Goal: Information Seeking & Learning: Compare options

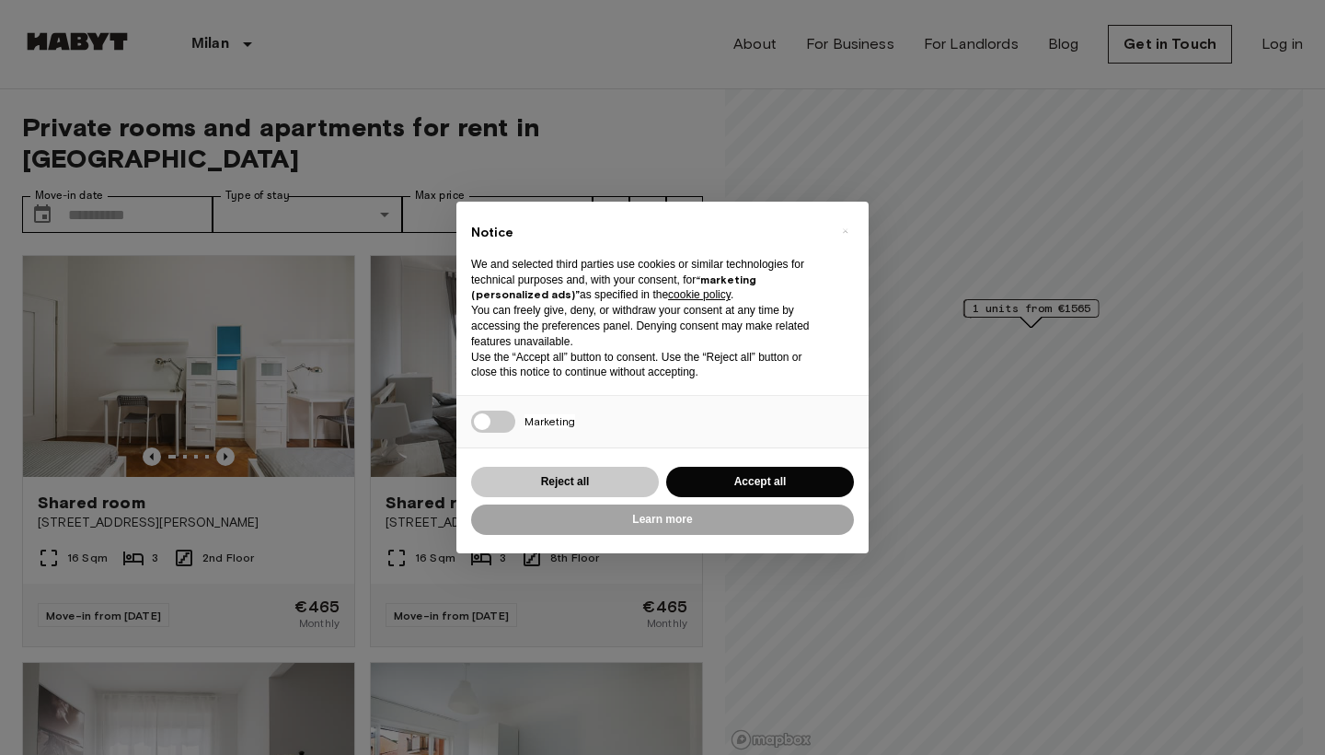
click at [600, 484] on button "Reject all" at bounding box center [565, 482] width 188 height 30
click at [574, 477] on button "Reject all" at bounding box center [565, 482] width 188 height 30
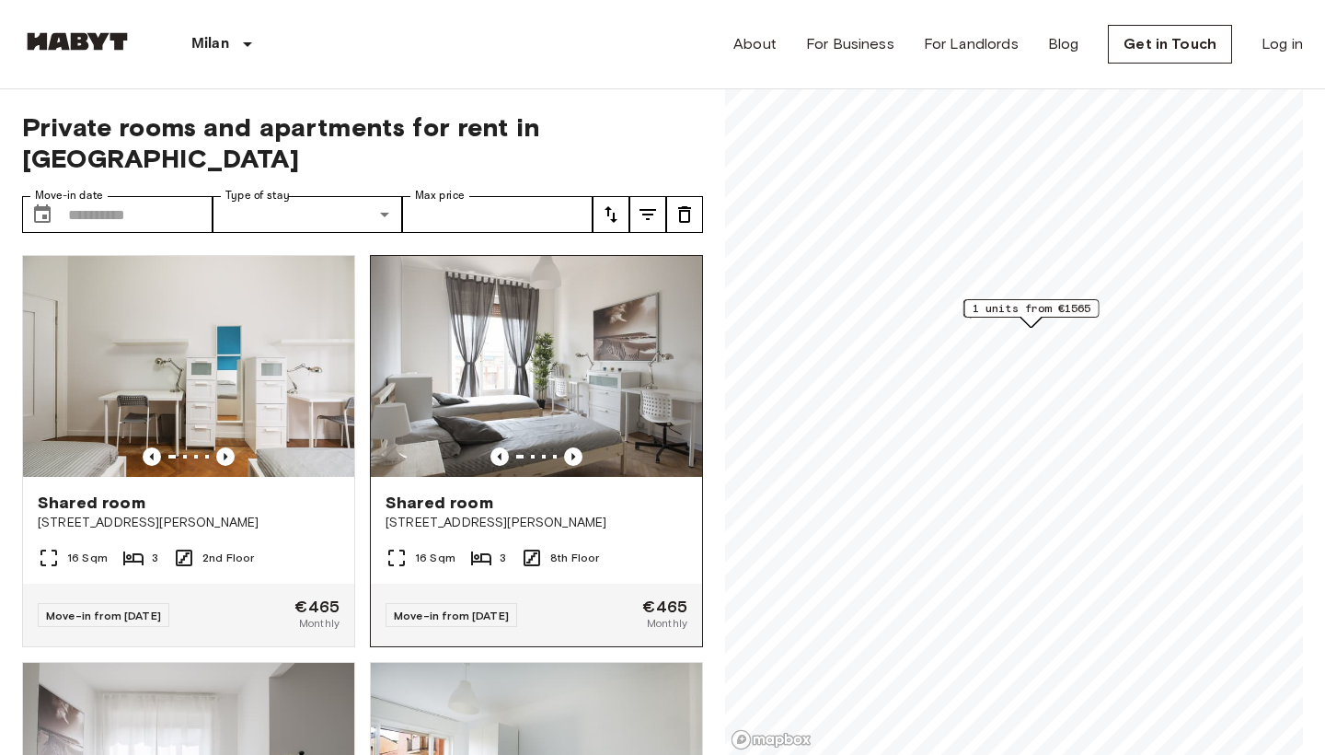
click at [579, 491] on div "Shared room" at bounding box center [537, 502] width 302 height 22
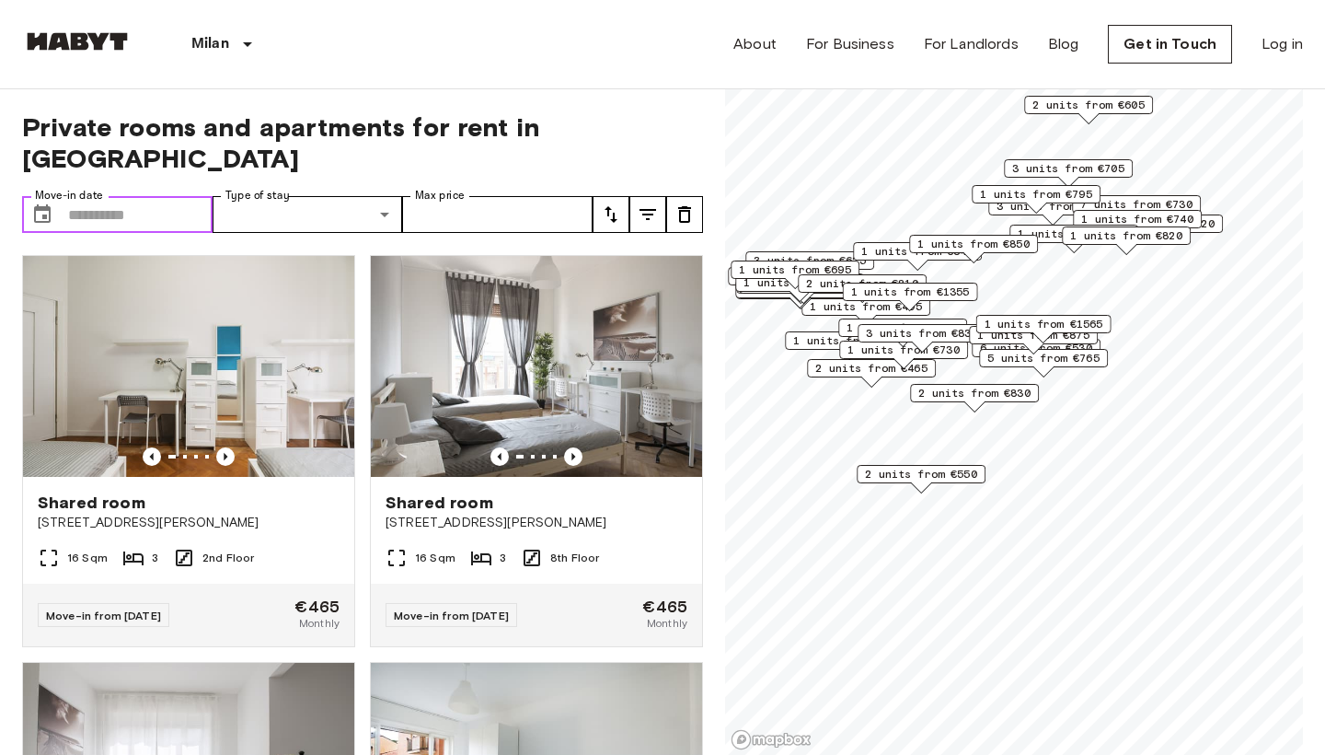
click at [145, 196] on input "Move-in date" at bounding box center [140, 214] width 145 height 37
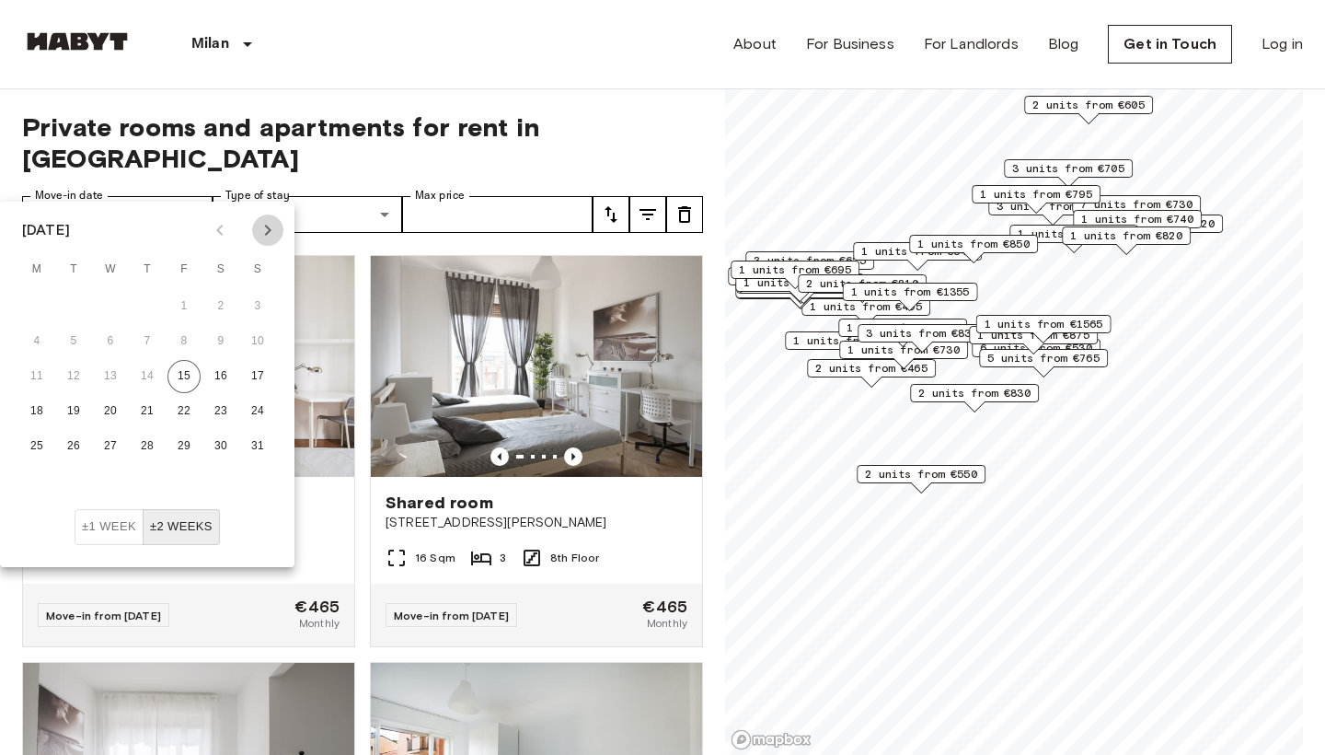
click at [272, 225] on icon "Next month" at bounding box center [268, 230] width 22 height 22
click at [40, 367] on button "15" at bounding box center [36, 376] width 33 height 33
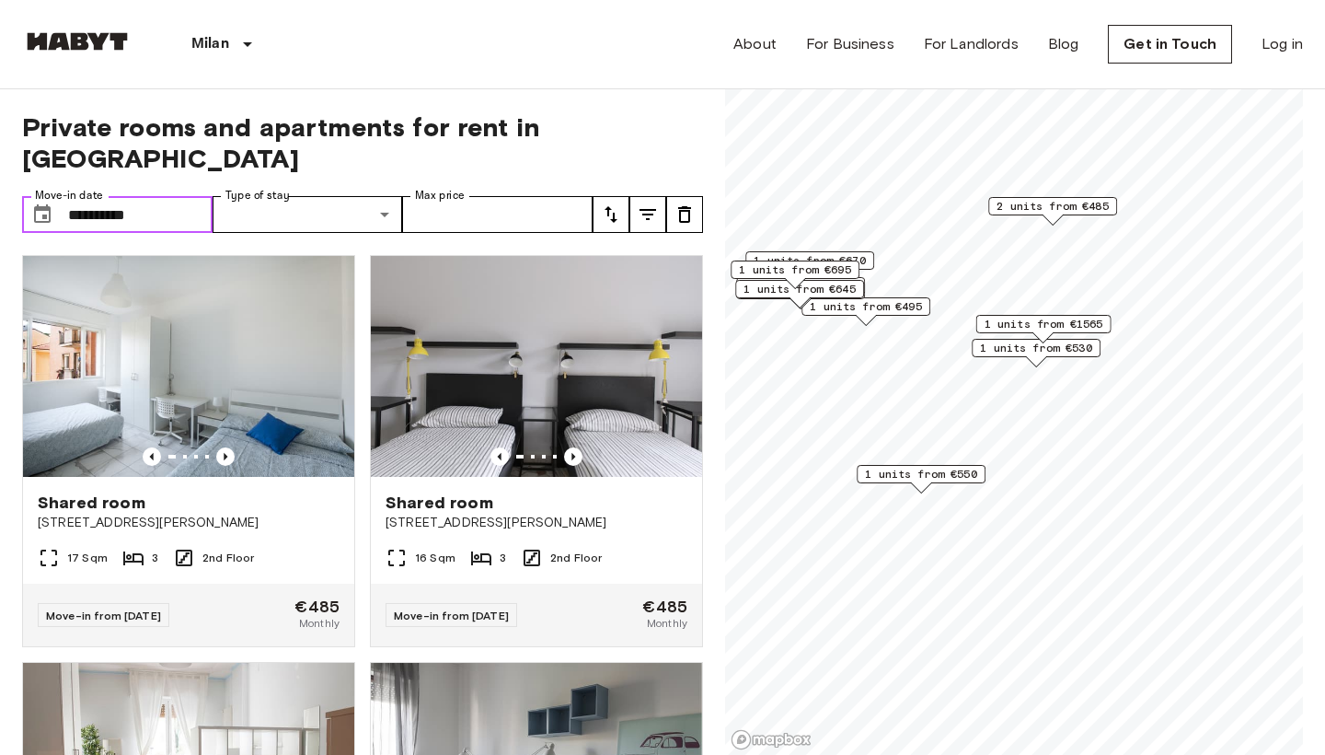
type input "**********"
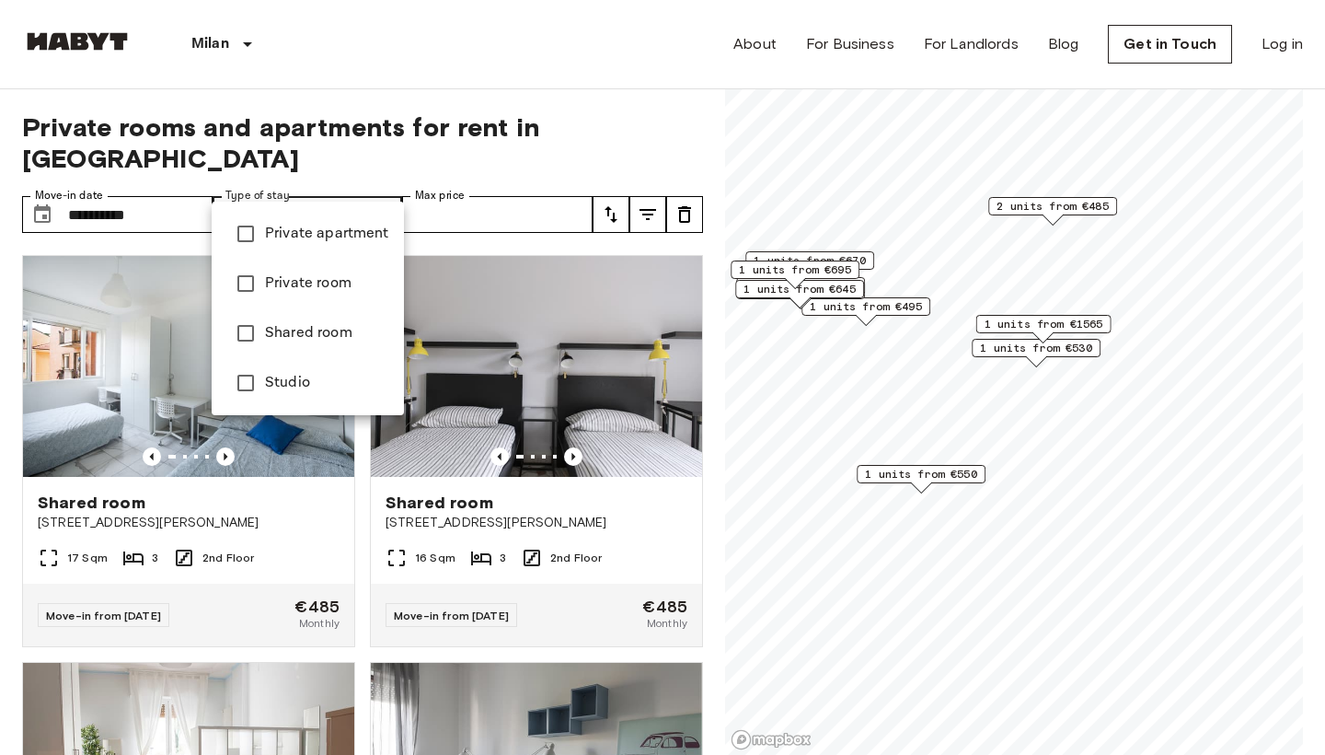
click at [438, 213] on div at bounding box center [662, 377] width 1325 height 755
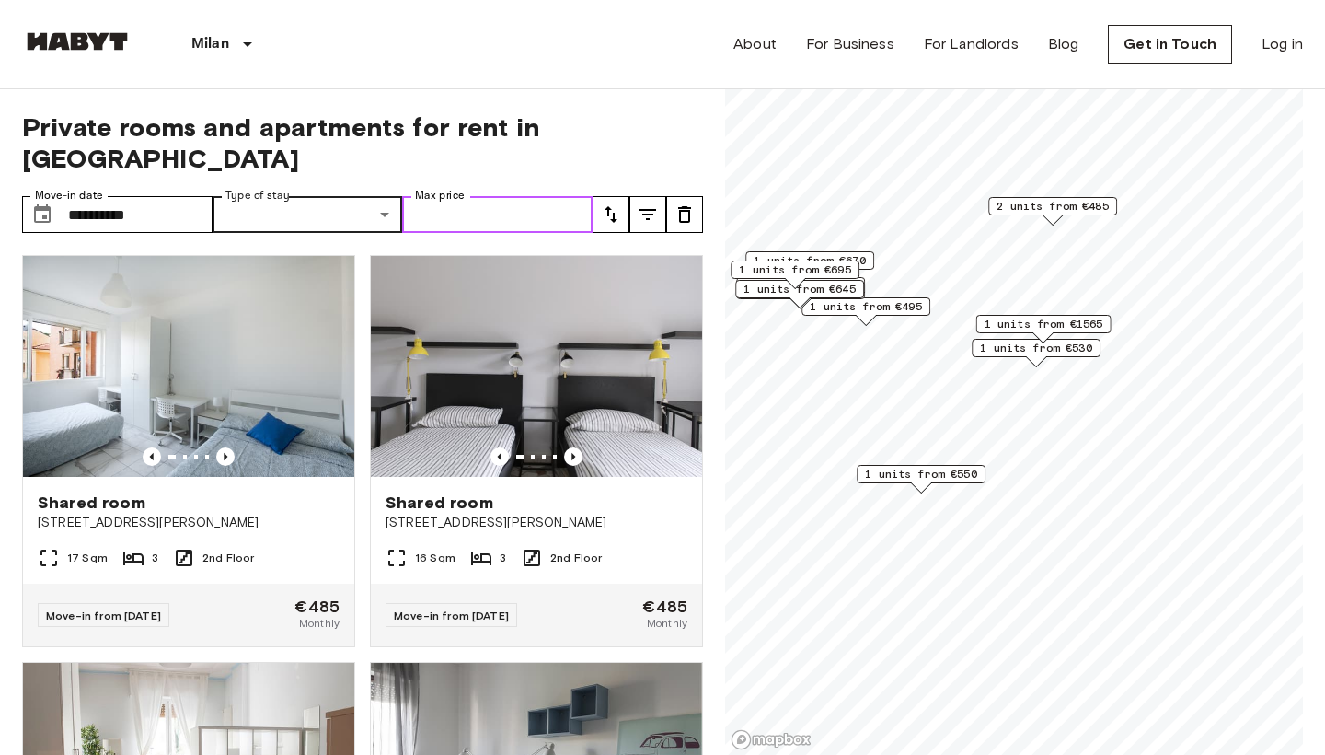
click at [504, 196] on input "Max price" at bounding box center [497, 214] width 191 height 37
type input "****"
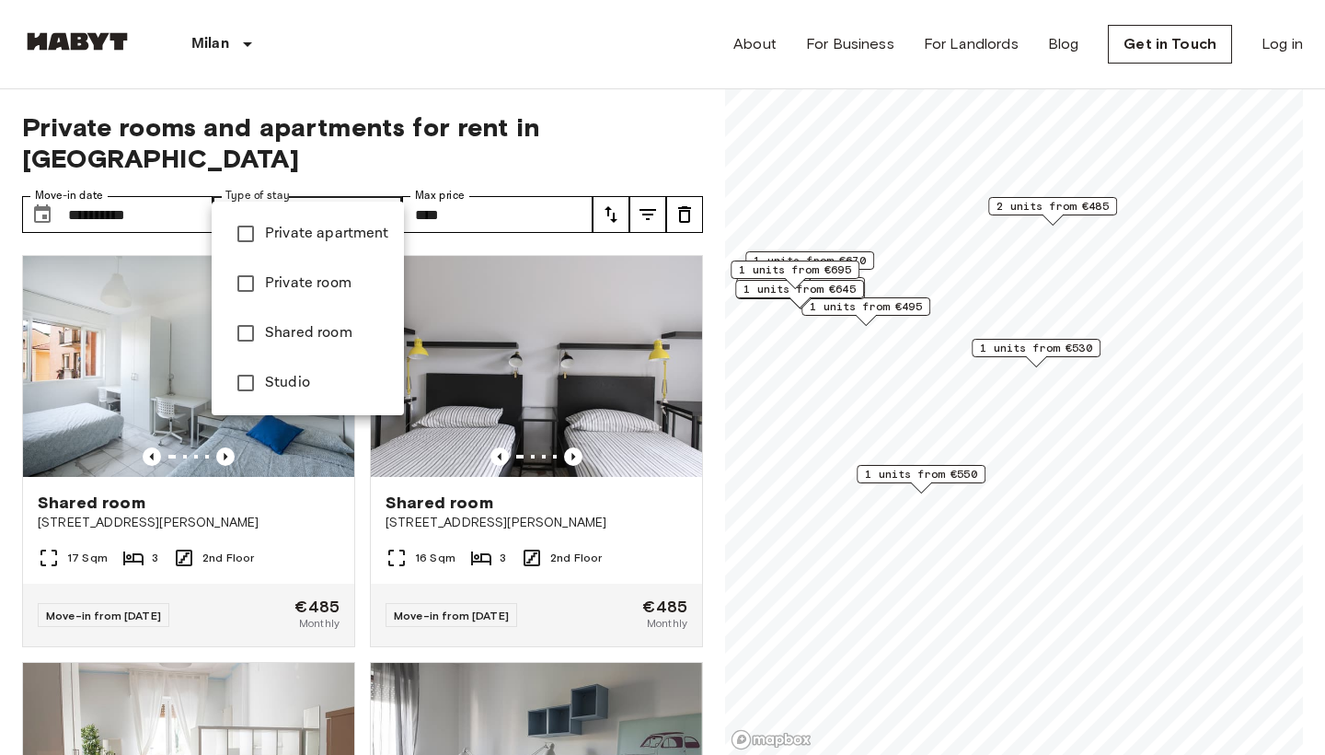
click at [308, 249] on li "Private apartment" at bounding box center [308, 234] width 192 height 50
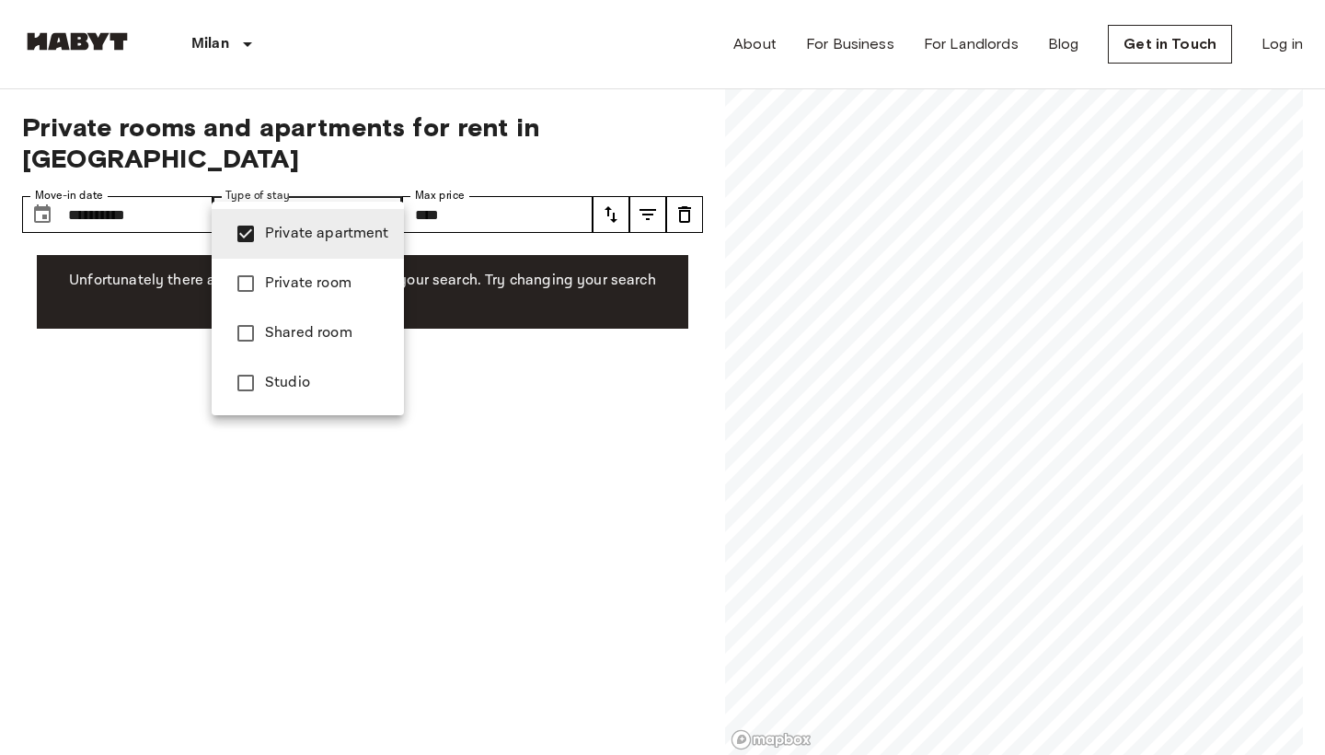
click at [293, 282] on span "Private room" at bounding box center [327, 283] width 124 height 22
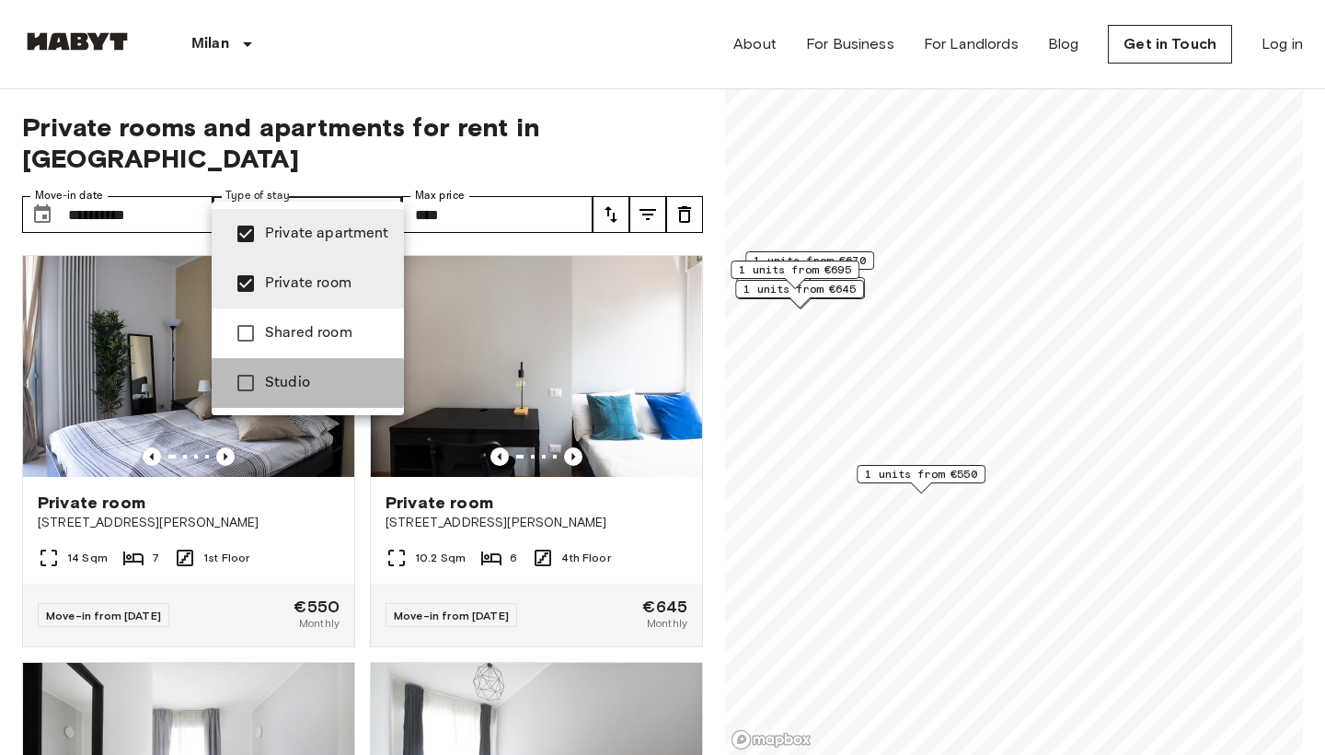
click at [280, 383] on span "Studio" at bounding box center [327, 383] width 124 height 22
type input "**********"
click at [526, 92] on div at bounding box center [662, 377] width 1325 height 755
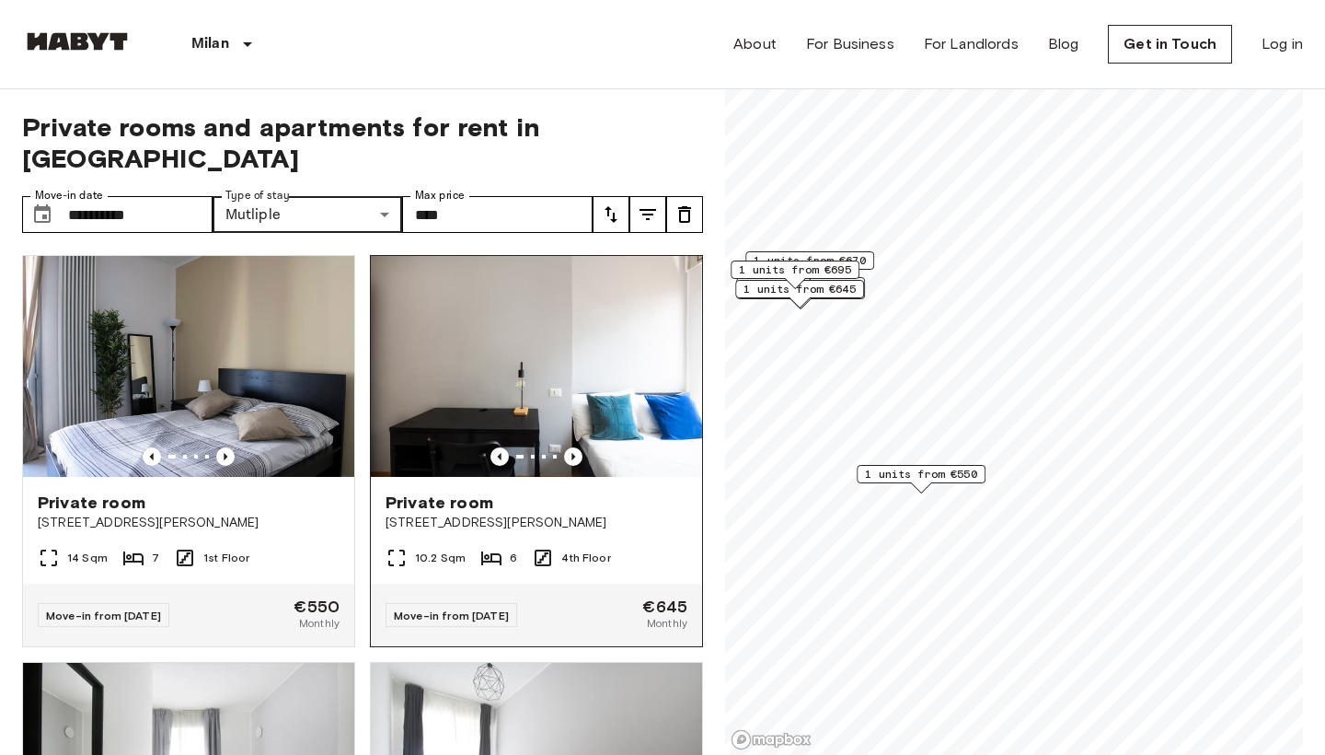
scroll to position [268, 0]
